Goal: Entertainment & Leisure: Consume media (video, audio)

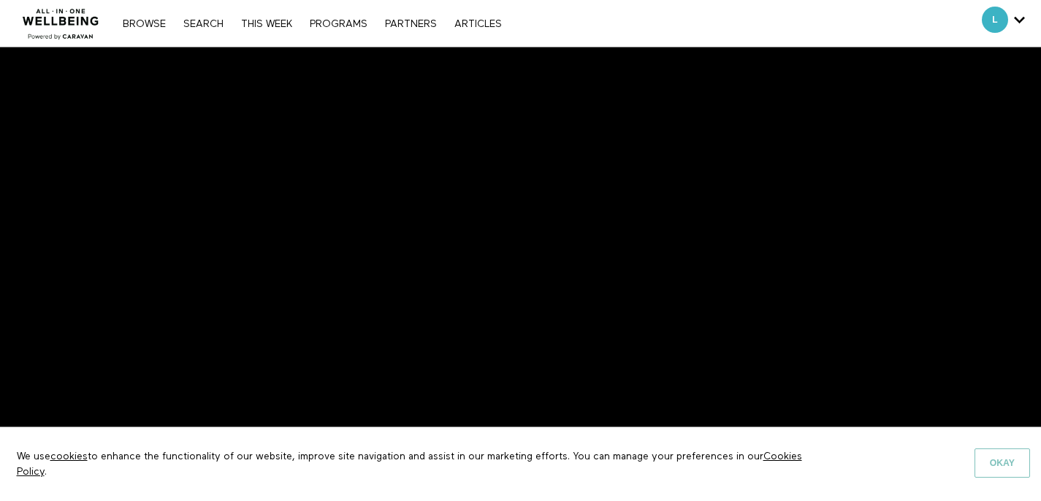
click at [1012, 467] on button "Okay" at bounding box center [1002, 463] width 56 height 29
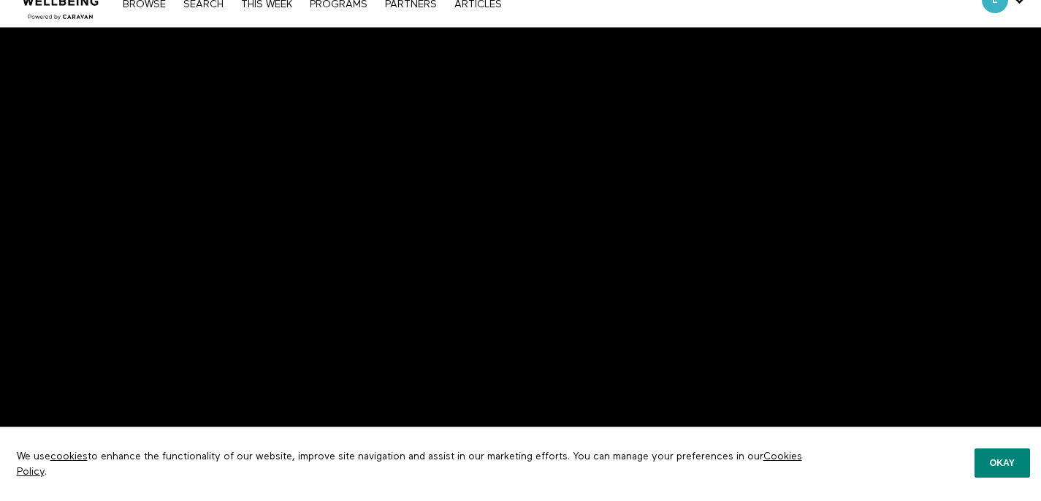
scroll to position [21, 0]
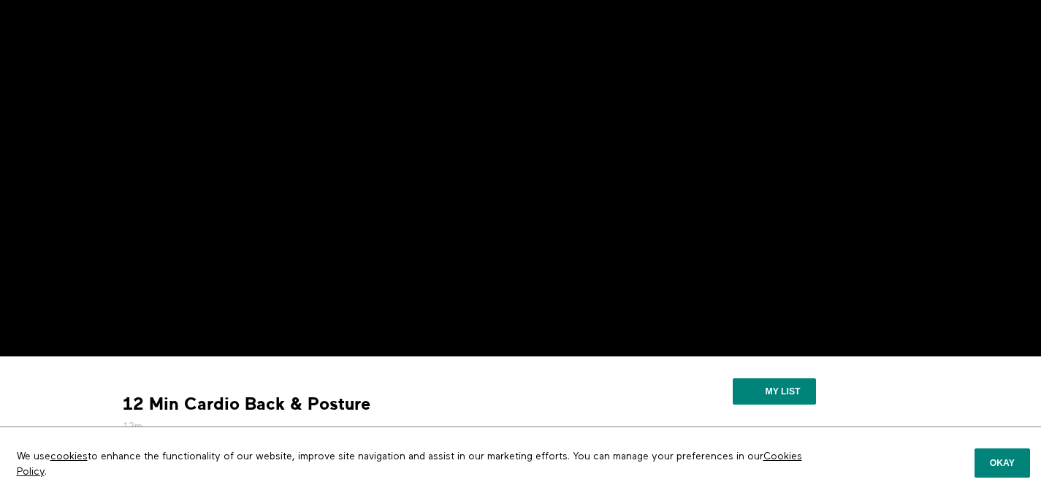
scroll to position [91, 0]
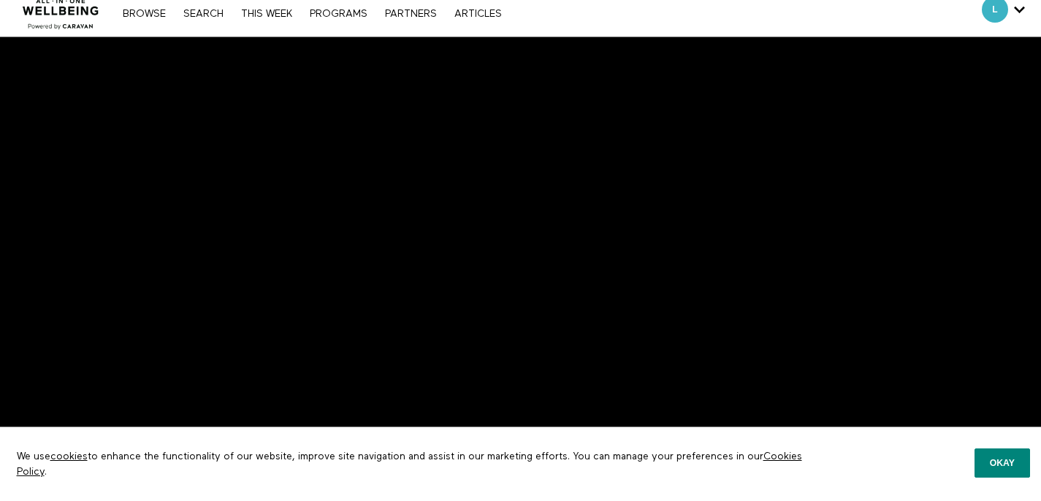
scroll to position [25, 0]
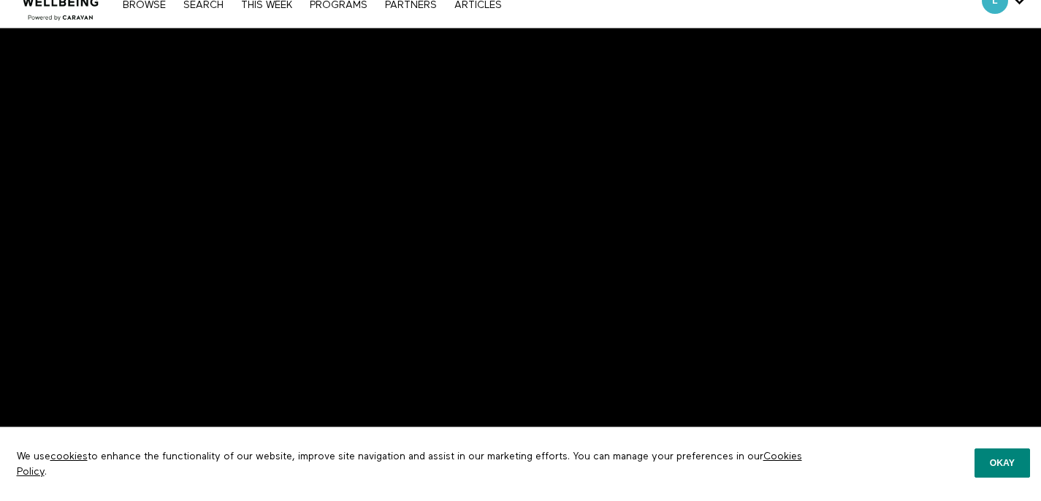
scroll to position [21, 0]
